Goal: Task Accomplishment & Management: Manage account settings

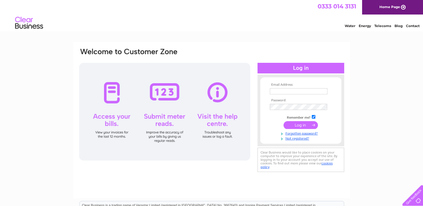
type input "[EMAIL_ADDRESS][DOMAIN_NAME]"
click at [302, 126] on input "submit" at bounding box center [300, 125] width 34 height 8
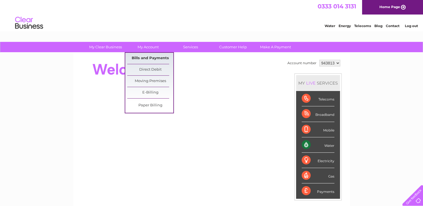
click at [153, 61] on link "Bills and Payments" at bounding box center [150, 58] width 46 height 11
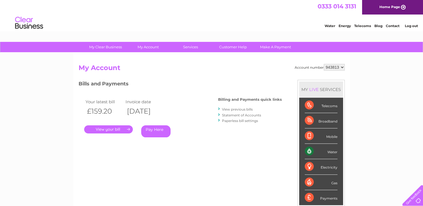
click at [111, 127] on link "." at bounding box center [108, 129] width 49 height 8
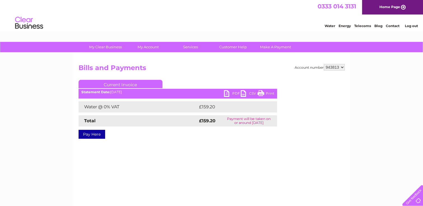
click at [228, 94] on link "PDF" at bounding box center [232, 94] width 17 height 8
click at [269, 93] on link "Print" at bounding box center [265, 94] width 17 height 8
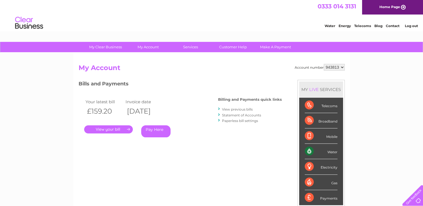
click at [240, 108] on link "View previous bills" at bounding box center [237, 109] width 31 height 4
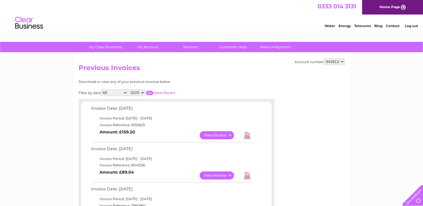
click at [219, 177] on link "View" at bounding box center [220, 176] width 41 height 8
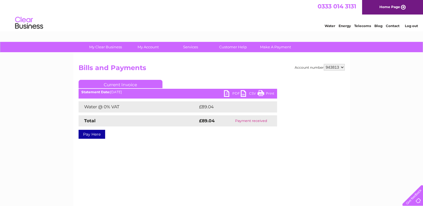
click at [272, 94] on link "Print" at bounding box center [265, 94] width 17 height 8
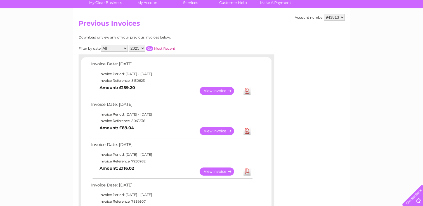
scroll to position [45, 0]
click at [220, 170] on link "View" at bounding box center [220, 171] width 41 height 8
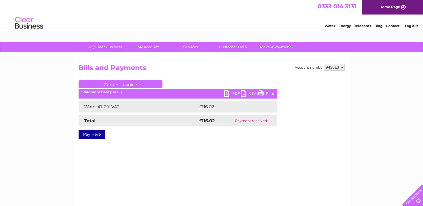
click at [264, 91] on link "Print" at bounding box center [265, 94] width 17 height 8
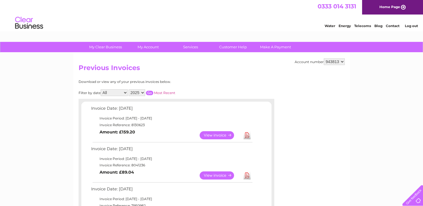
click at [412, 25] on link "Log out" at bounding box center [410, 26] width 13 height 4
